Goal: Information Seeking & Learning: Learn about a topic

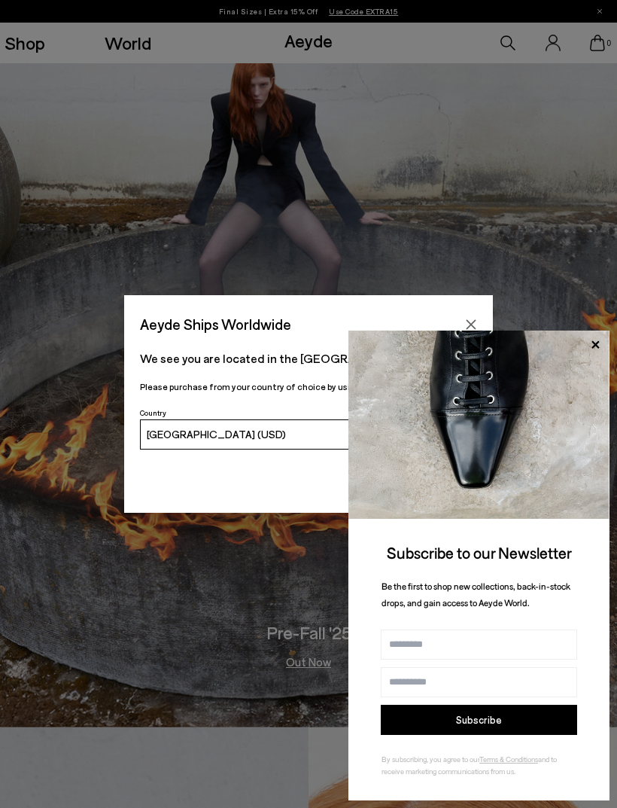
scroll to position [81, 0]
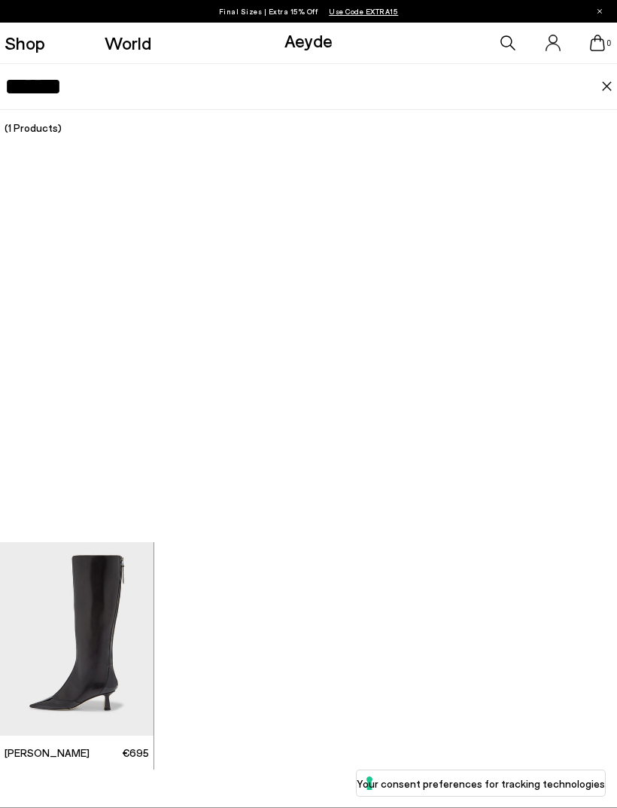
type input "******"
